Goal: Navigation & Orientation: Find specific page/section

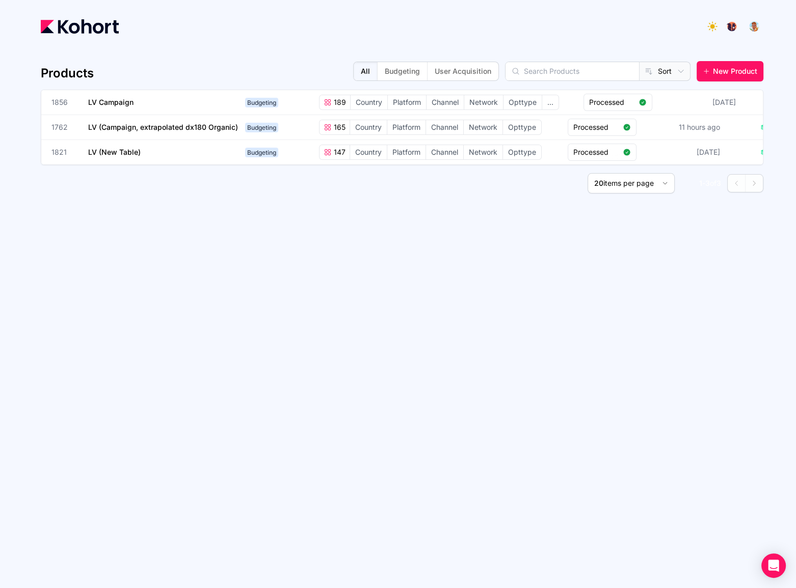
click at [230, 353] on div "Products All Budgeting User Acquisition Sort New Product 1856 LV Campaign Budge…" at bounding box center [402, 310] width 722 height 523
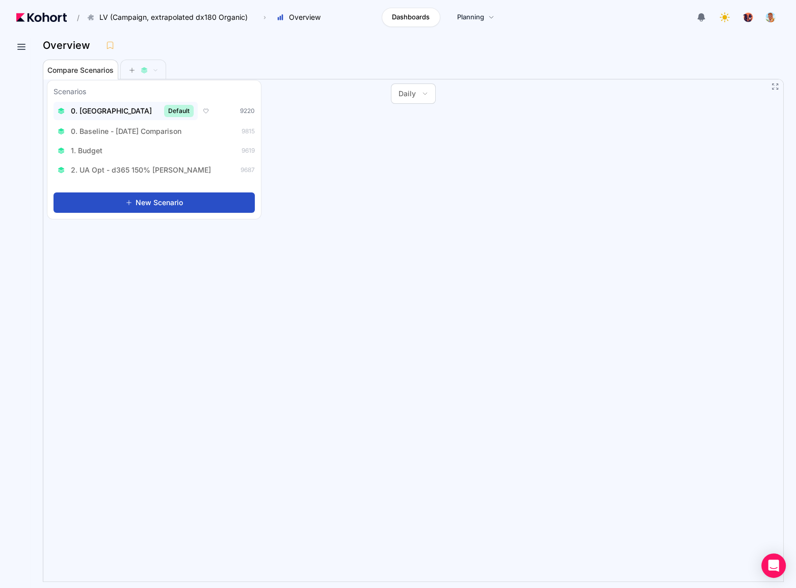
click at [92, 116] on span "0. [GEOGRAPHIC_DATA]" at bounding box center [111, 111] width 81 height 10
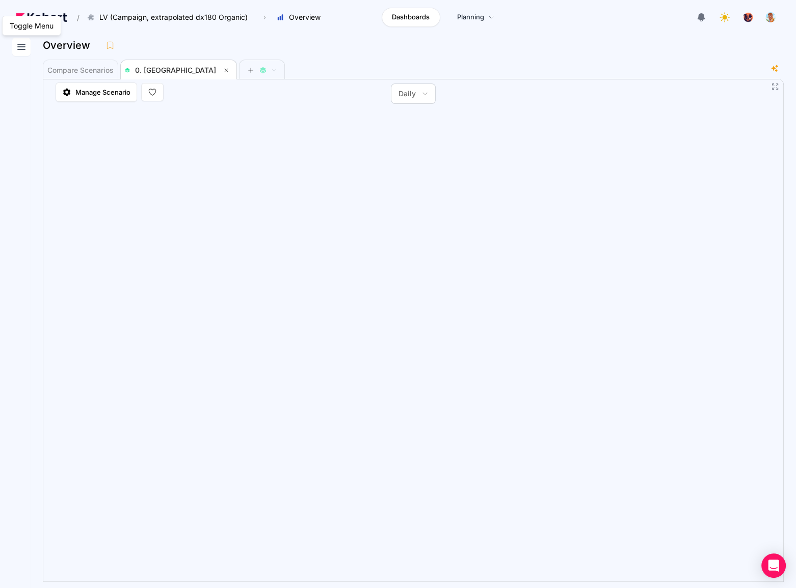
click at [24, 49] on icon at bounding box center [21, 46] width 7 height 5
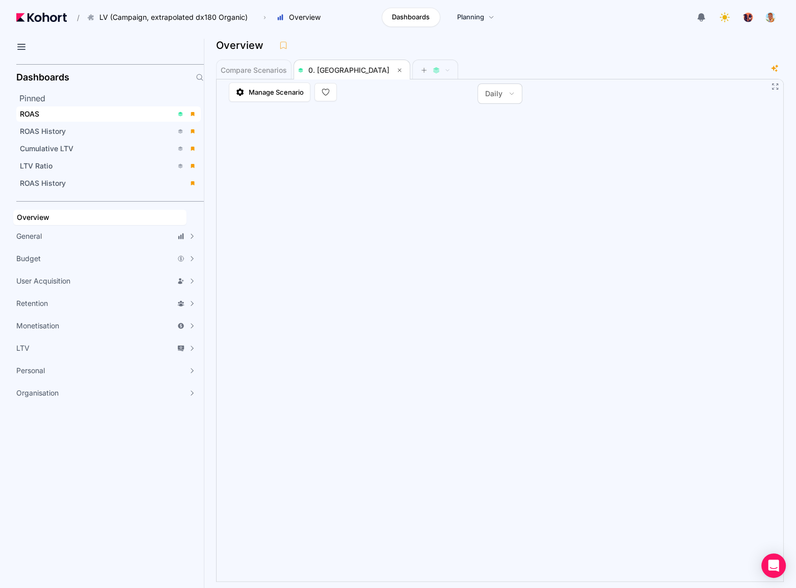
click at [56, 112] on div "ROAS" at bounding box center [96, 114] width 153 height 10
click at [21, 51] on icon at bounding box center [21, 47] width 12 height 12
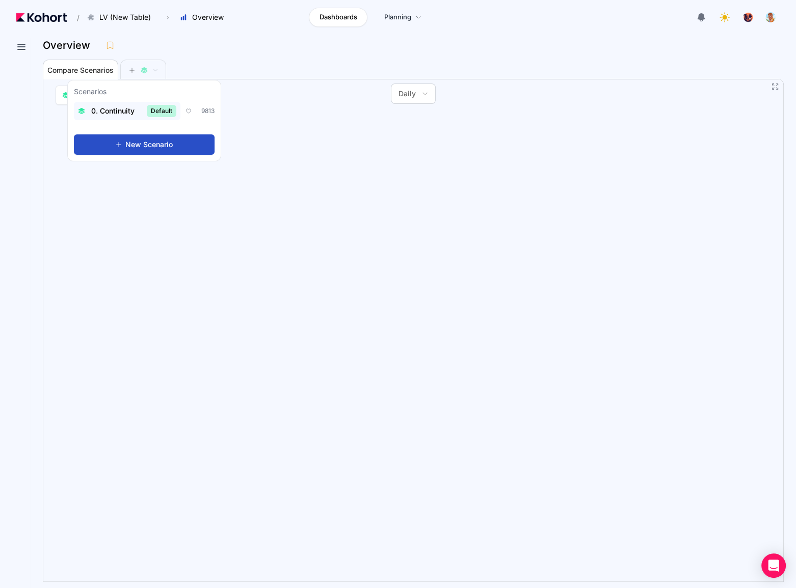
click at [117, 115] on span "0. Continuity" at bounding box center [112, 111] width 43 height 10
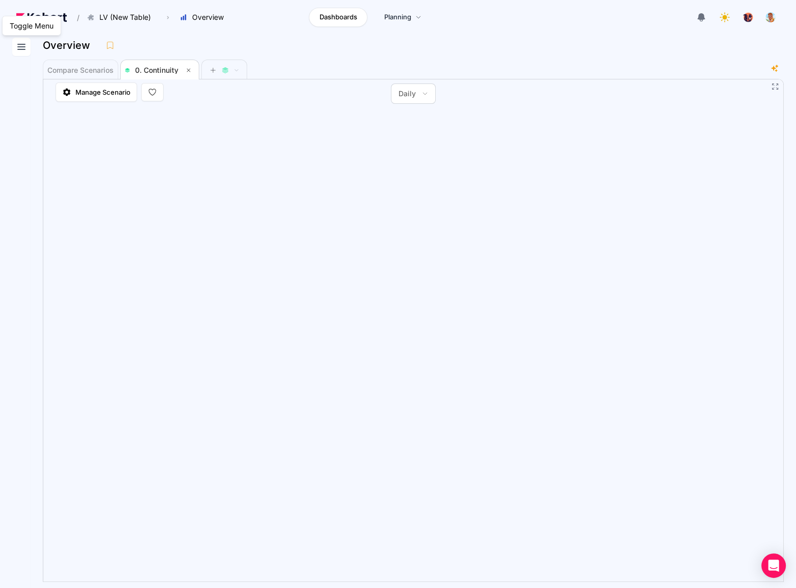
click at [30, 52] on button at bounding box center [21, 47] width 18 height 18
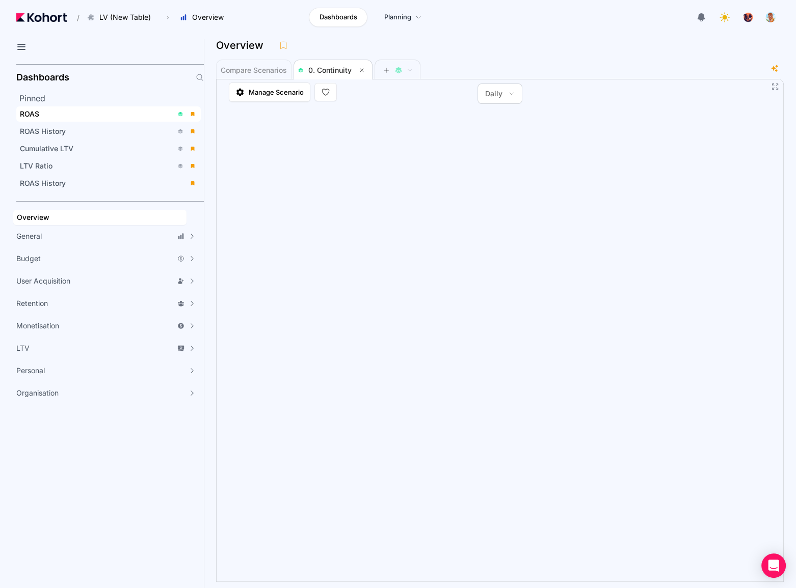
click at [66, 117] on div "ROAS" at bounding box center [96, 114] width 153 height 10
click at [18, 49] on icon at bounding box center [21, 47] width 12 height 12
